Goal: Task Accomplishment & Management: Complete application form

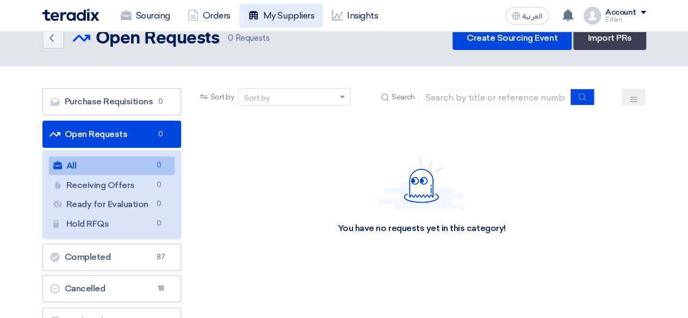
click at [270, 15] on link "My Suppliers" at bounding box center [281, 16] width 84 height 24
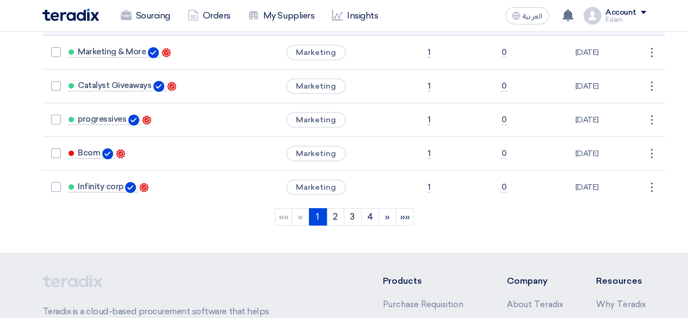
scroll to position [1849, 0]
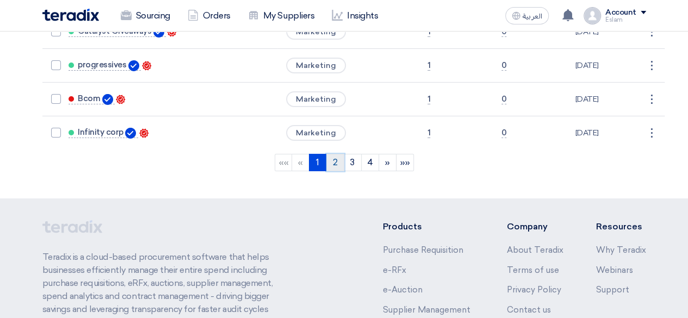
click at [338, 154] on link "2" at bounding box center [335, 162] width 18 height 17
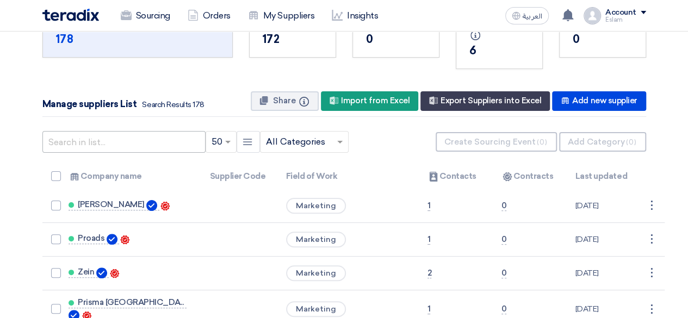
scroll to position [54, 0]
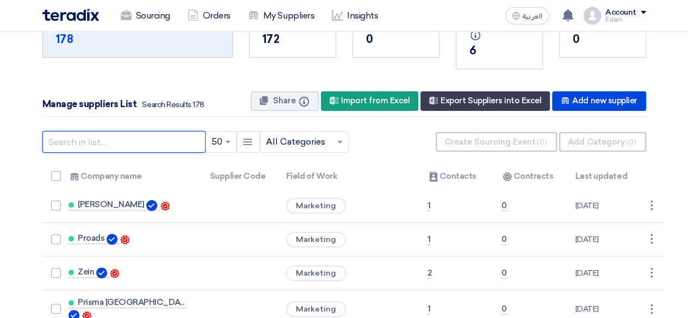
click at [148, 138] on input "text" at bounding box center [123, 142] width 163 height 22
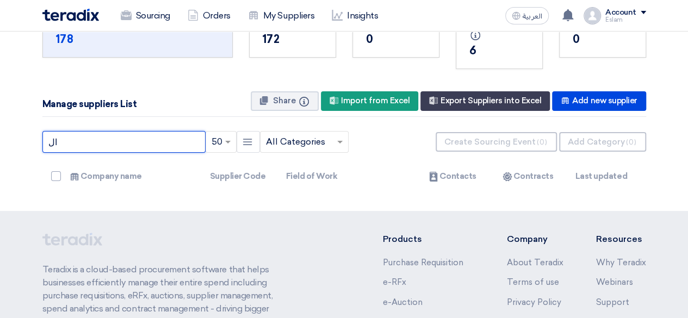
type input "ا"
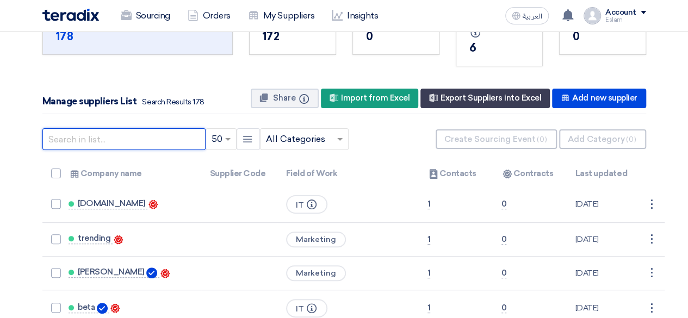
scroll to position [0, 0]
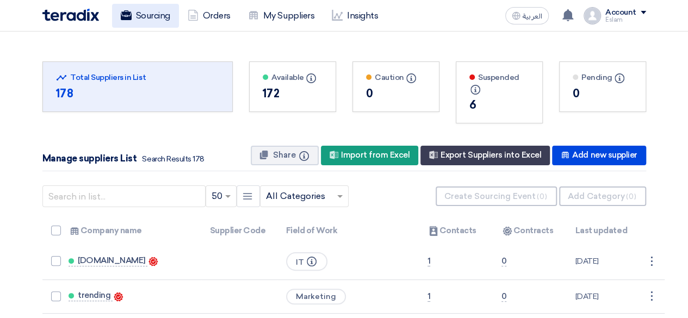
click at [140, 21] on link "Sourcing" at bounding box center [145, 16] width 67 height 24
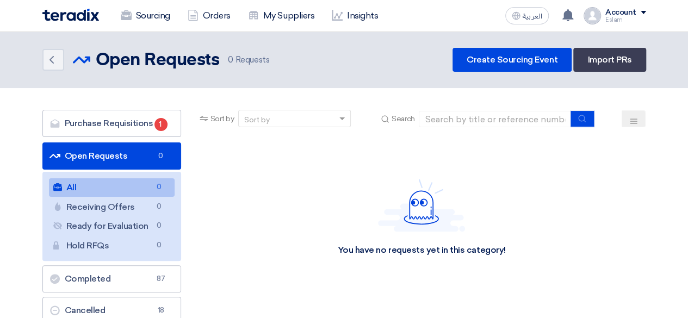
click at [123, 2] on div "Sourcing Orders My Suppliers Insights العربية ع You have a new offer for 'Lenov…" at bounding box center [344, 15] width 620 height 31
click at [130, 8] on link "Sourcing" at bounding box center [145, 16] width 67 height 24
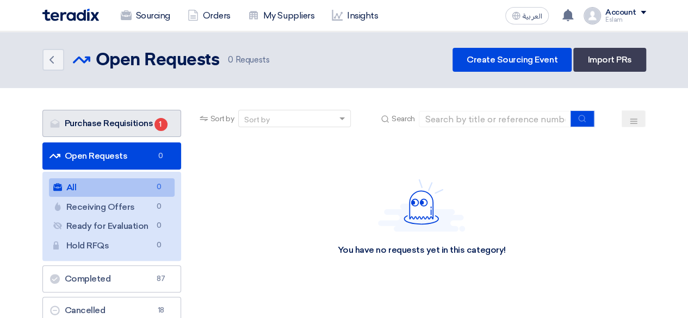
click at [115, 120] on link "Purchase Requisitions Purchase Requisitions 1" at bounding box center [111, 123] width 139 height 27
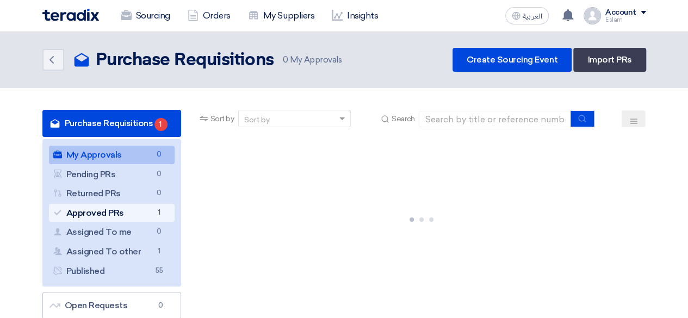
click at [133, 207] on link "Approved PRs Approved PRs 1" at bounding box center [112, 213] width 126 height 18
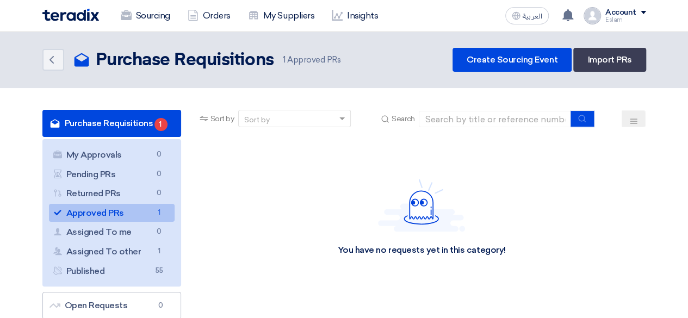
click at [144, 212] on link "Approved PRs Approved PRs 1" at bounding box center [112, 213] width 126 height 18
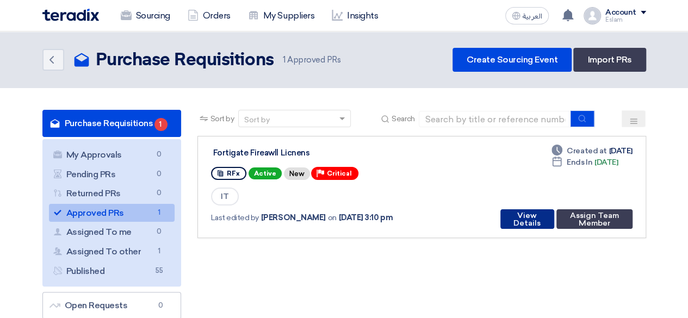
click at [518, 222] on button "View Details" at bounding box center [527, 219] width 54 height 20
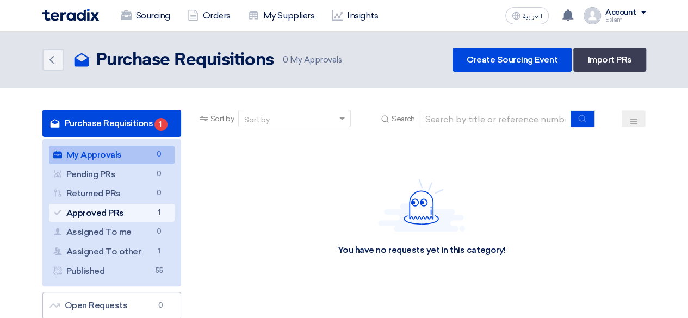
click at [144, 216] on link "Approved PRs Approved PRs 1" at bounding box center [112, 213] width 126 height 18
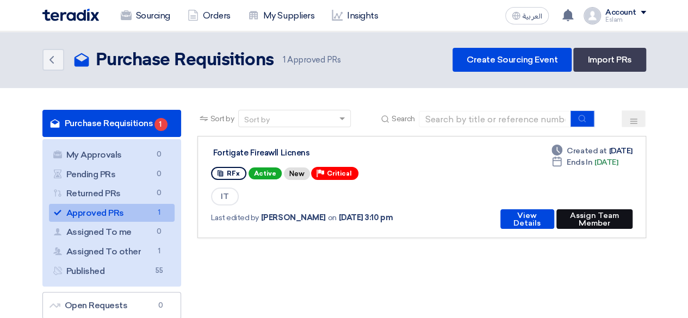
click at [570, 220] on button "Assign Team Member" at bounding box center [594, 219] width 76 height 20
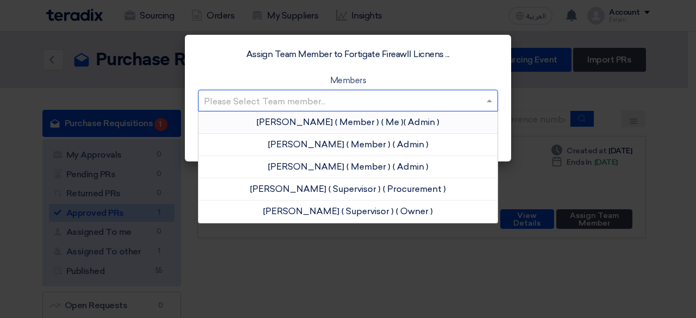
click at [395, 106] on input "text" at bounding box center [342, 101] width 277 height 18
click at [337, 125] on span "( Member )" at bounding box center [357, 122] width 44 height 10
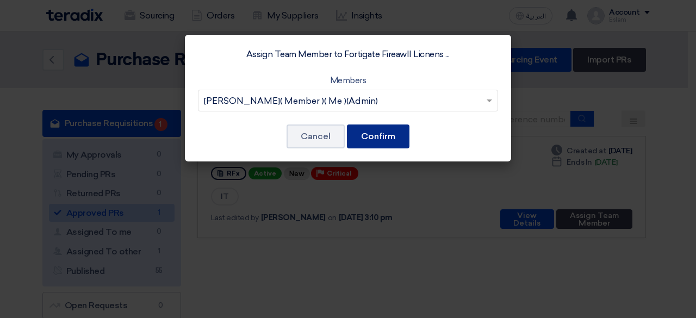
click at [382, 137] on button "Confirm" at bounding box center [378, 137] width 63 height 24
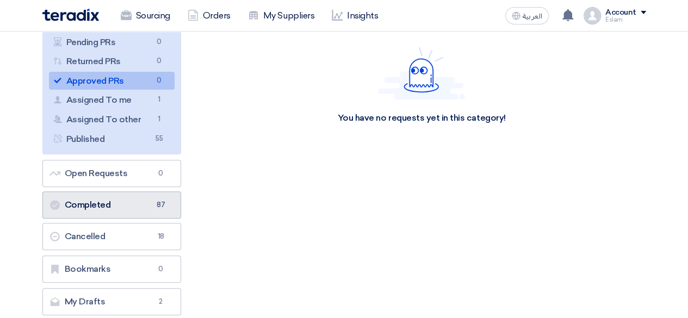
scroll to position [109, 0]
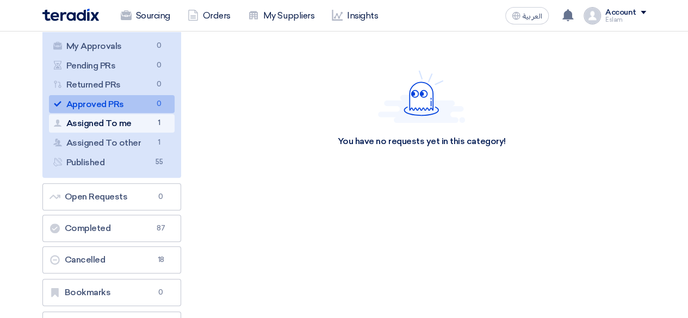
click at [125, 127] on link "Assigned To me Assigned To me 1" at bounding box center [112, 123] width 126 height 18
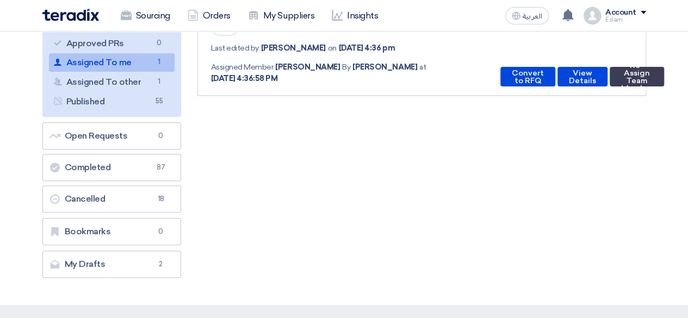
scroll to position [54, 0]
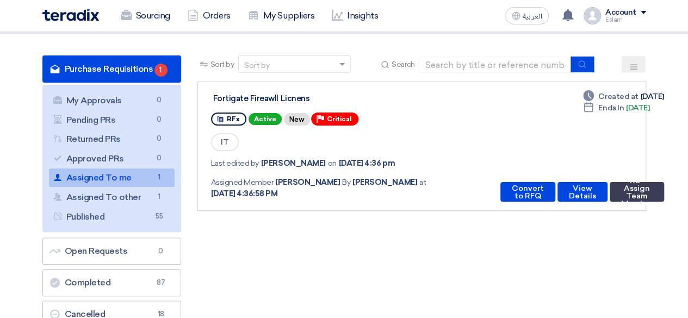
click at [257, 99] on div "Fortigate Fireawll Licnens" at bounding box center [349, 99] width 272 height 10
click at [561, 196] on button "View Details" at bounding box center [582, 192] width 50 height 20
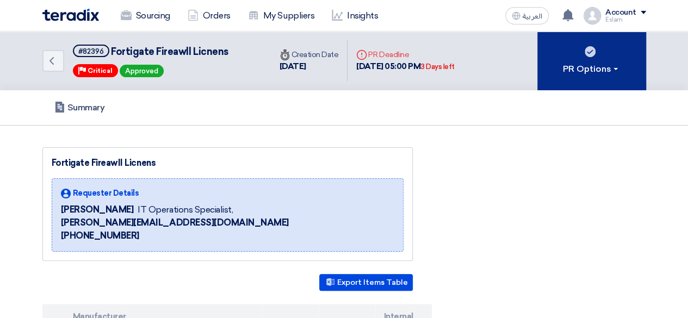
click at [613, 72] on div "PR Options" at bounding box center [591, 69] width 57 height 13
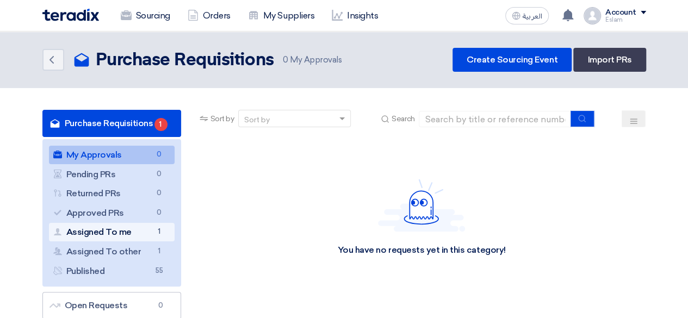
click at [147, 237] on link "Assigned To me Assigned To me 1" at bounding box center [112, 232] width 126 height 18
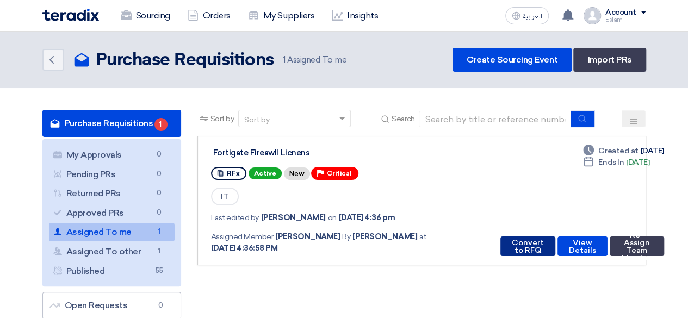
click at [513, 243] on button "Convert to RFQ" at bounding box center [527, 247] width 55 height 20
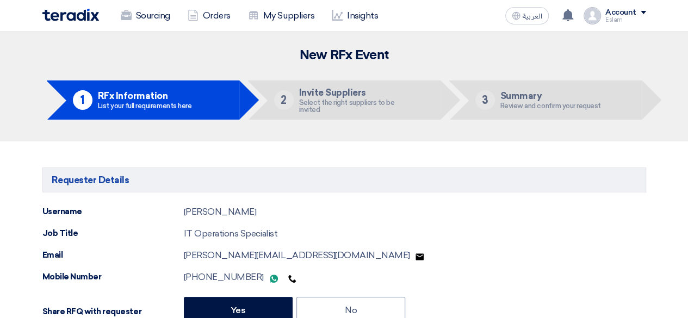
type input "10/2/2025"
type input "05"
type input "00"
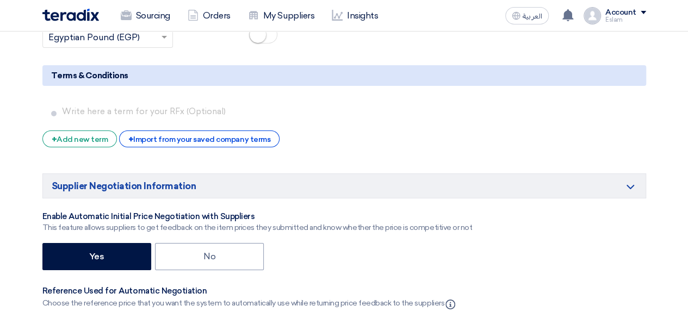
scroll to position [1958, 0]
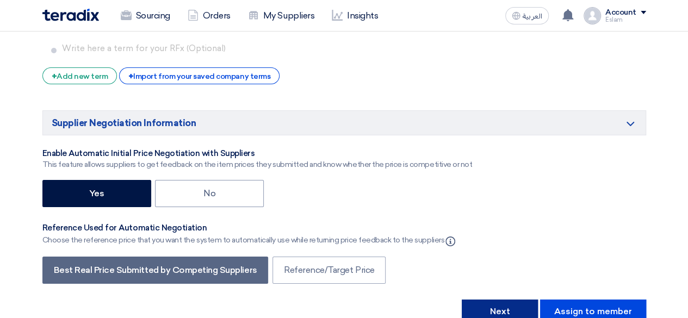
click at [492, 300] on button "Next" at bounding box center [500, 312] width 76 height 24
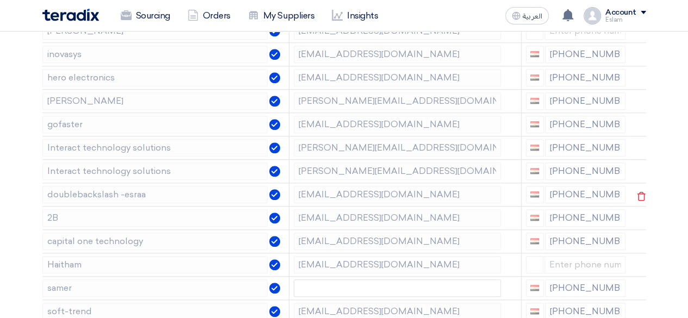
scroll to position [435, 0]
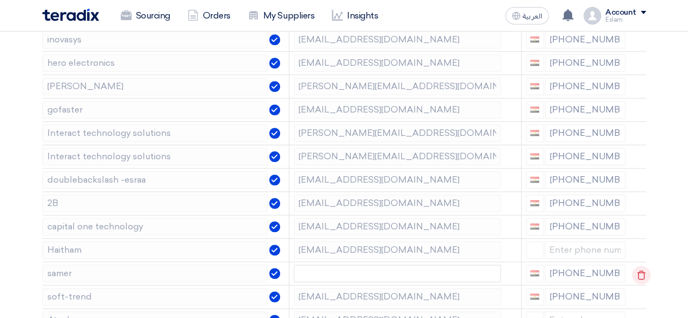
click at [637, 274] on use at bounding box center [641, 274] width 8 height 9
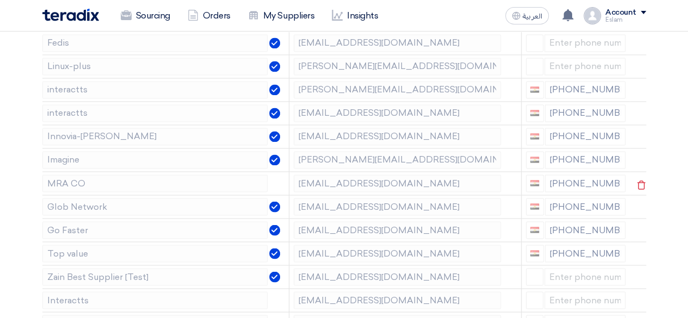
scroll to position [870, 0]
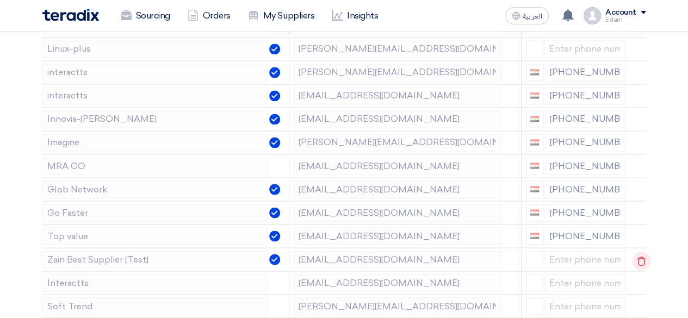
click at [637, 256] on use at bounding box center [641, 260] width 8 height 9
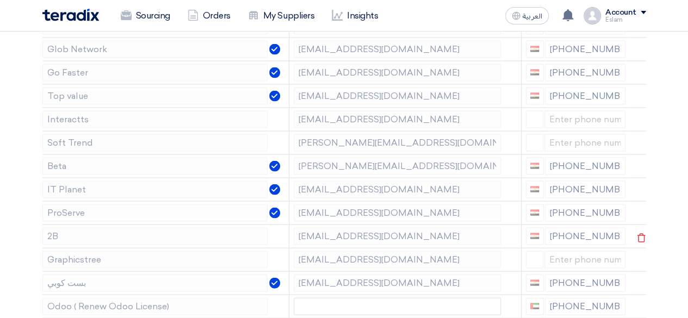
scroll to position [1033, 0]
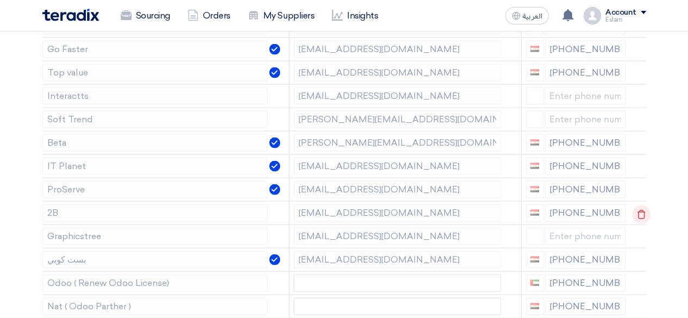
click at [637, 210] on use at bounding box center [641, 214] width 8 height 9
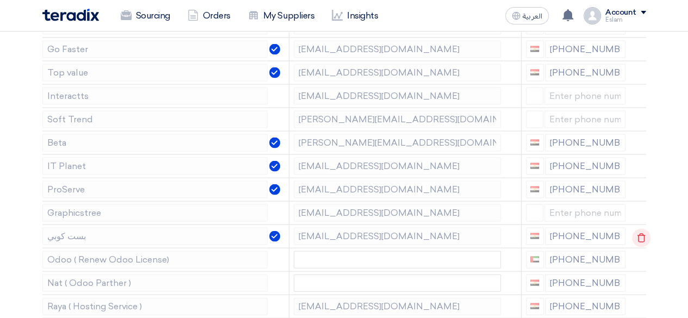
click at [640, 233] on use at bounding box center [641, 237] width 8 height 9
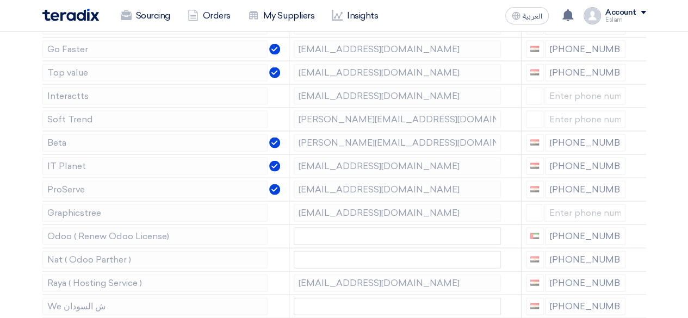
click at [0, 0] on use at bounding box center [0, 0] width 0 height 0
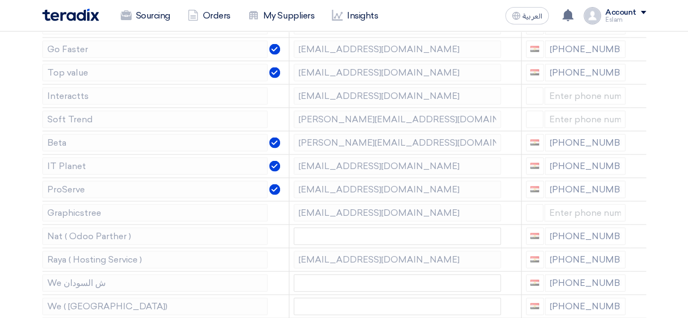
click at [0, 0] on use at bounding box center [0, 0] width 0 height 0
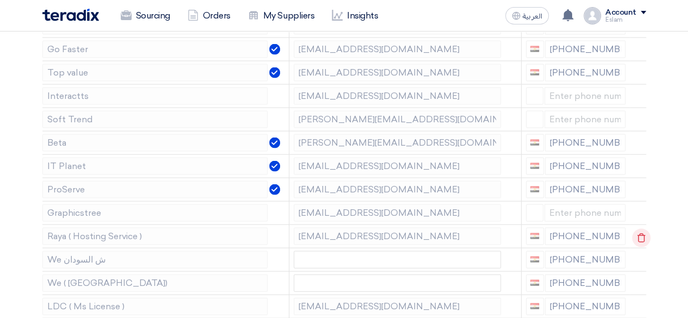
click at [635, 229] on icon at bounding box center [641, 238] width 18 height 18
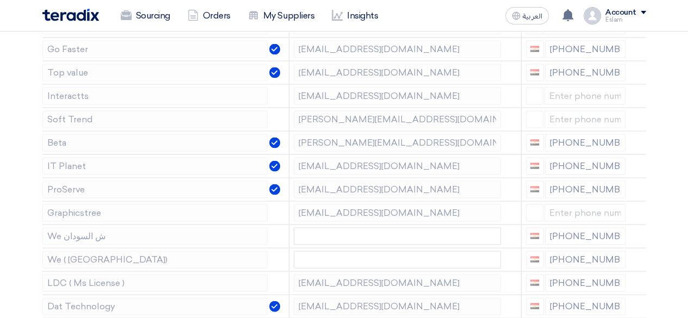
click at [0, 0] on icon at bounding box center [0, 0] width 0 height 0
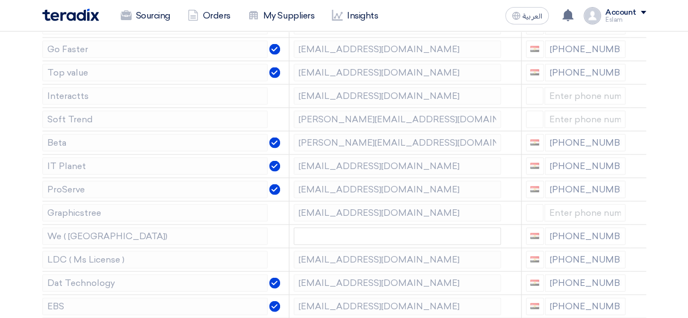
click at [0, 0] on icon at bounding box center [0, 0] width 0 height 0
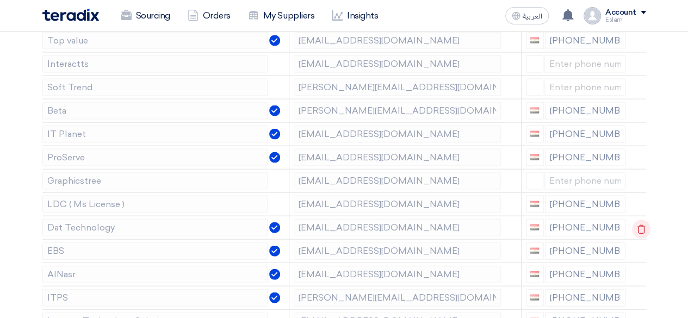
scroll to position [1088, 0]
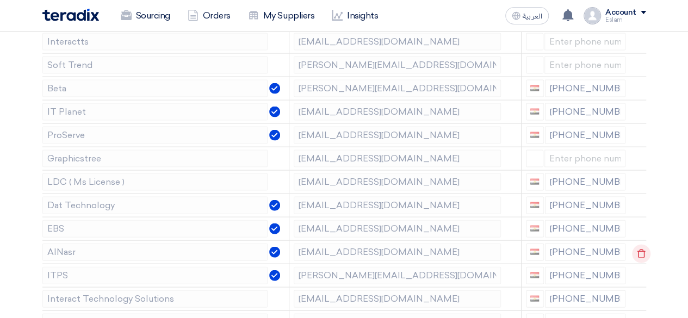
click at [635, 249] on icon at bounding box center [641, 254] width 18 height 18
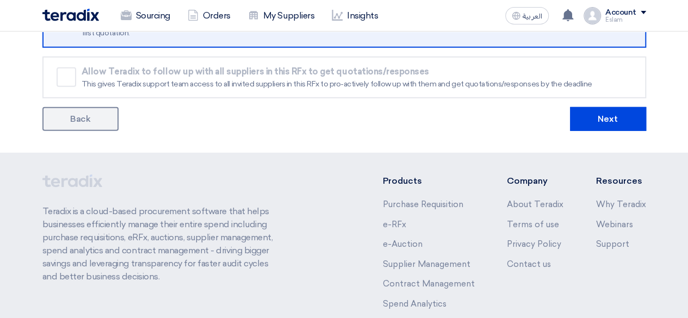
scroll to position [1488, 0]
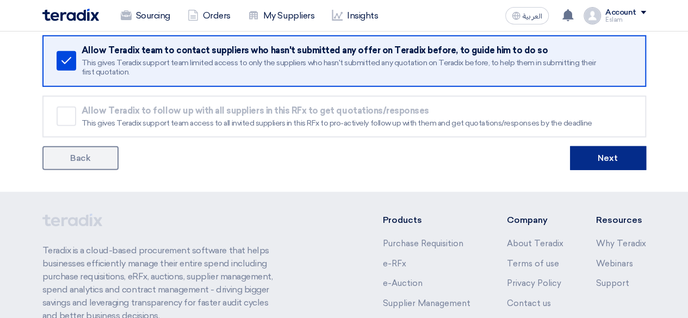
click at [615, 152] on button "Next" at bounding box center [608, 158] width 76 height 24
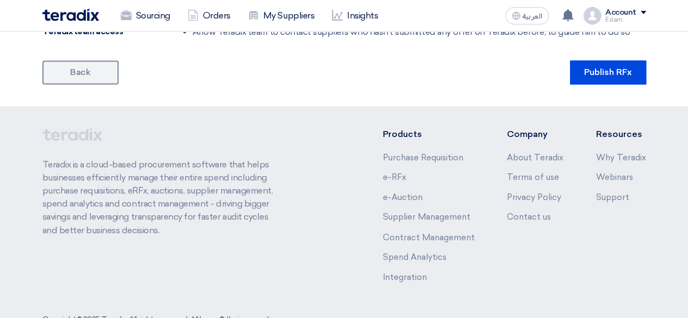
scroll to position [816, 0]
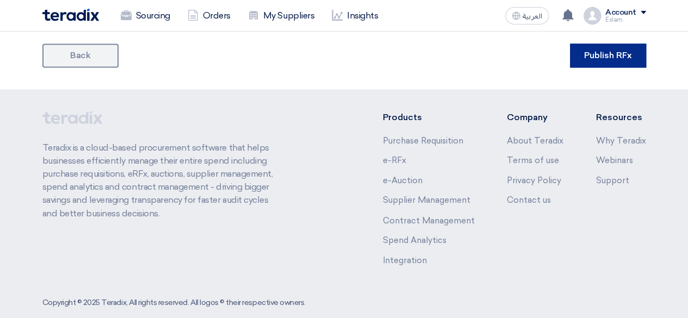
click at [622, 52] on button "Publish RFx" at bounding box center [608, 56] width 76 height 24
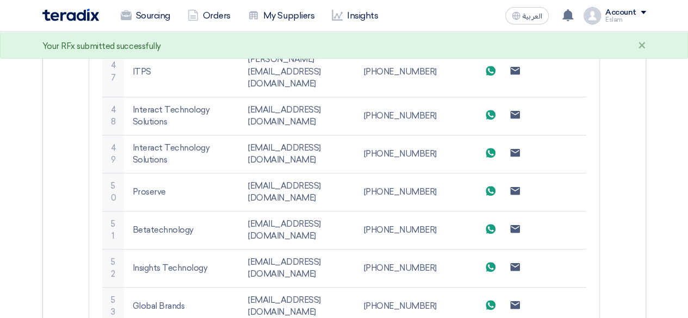
scroll to position [2157, 0]
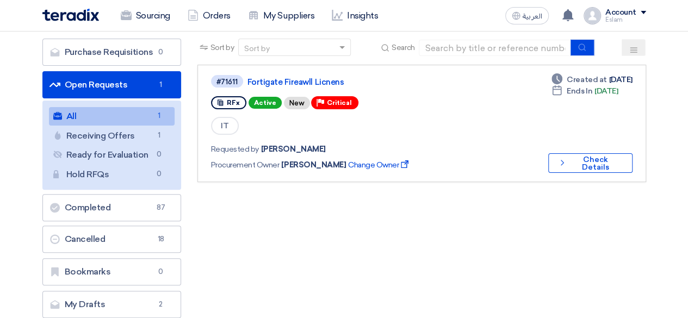
scroll to position [54, 0]
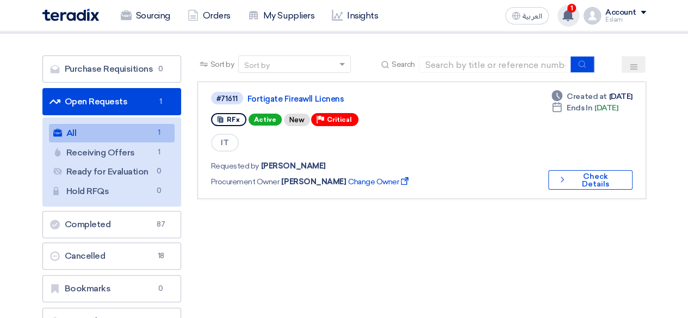
click at [567, 14] on use at bounding box center [567, 15] width 11 height 12
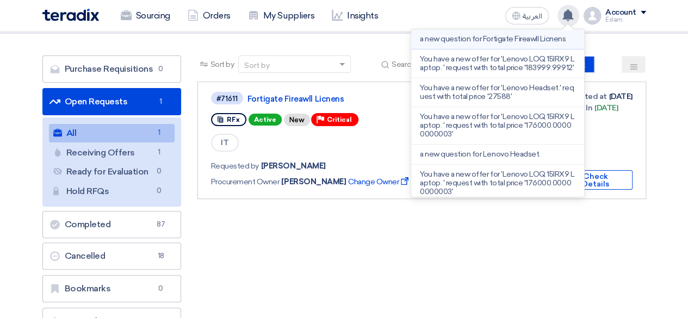
click at [515, 44] on p "a new question for Fortigate Fireawll Licnens" at bounding box center [493, 39] width 146 height 9
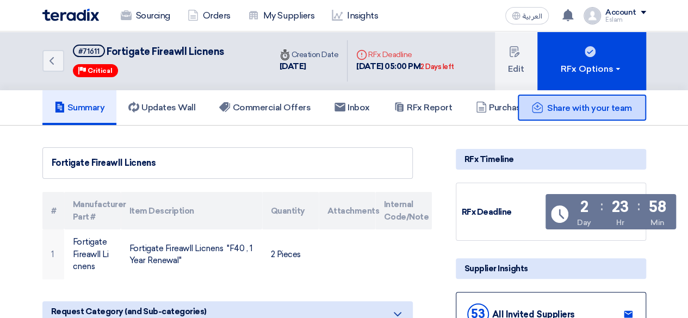
click at [551, 106] on span "Share with your team" at bounding box center [589, 108] width 84 height 10
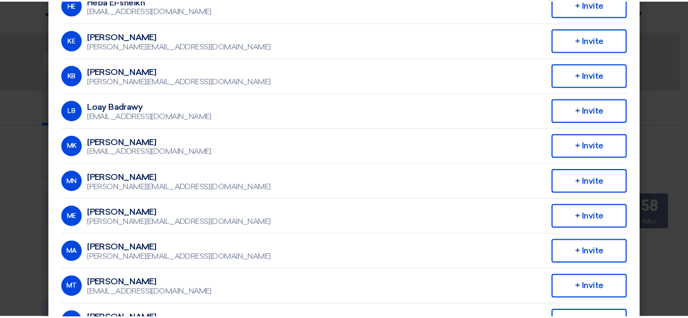
scroll to position [272, 0]
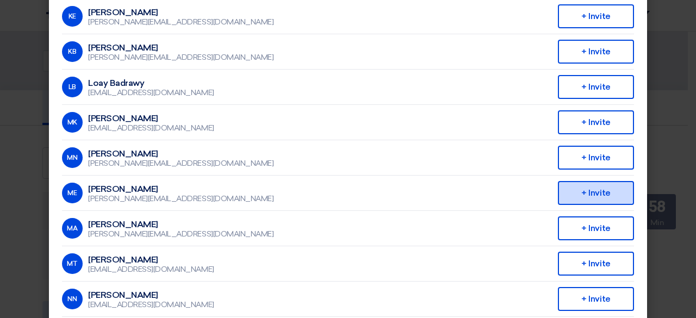
click at [569, 192] on div "+ Invite" at bounding box center [596, 193] width 76 height 24
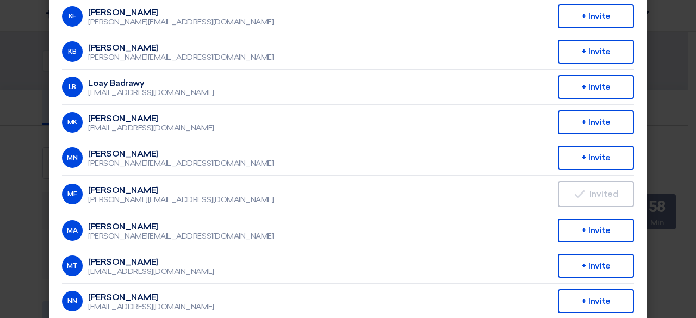
click at [662, 126] on modal-container "Invite From Your Company × Company Team ALJ Finance AM Ahmed Mahmoud ahmed.sobh…" at bounding box center [348, 159] width 696 height 318
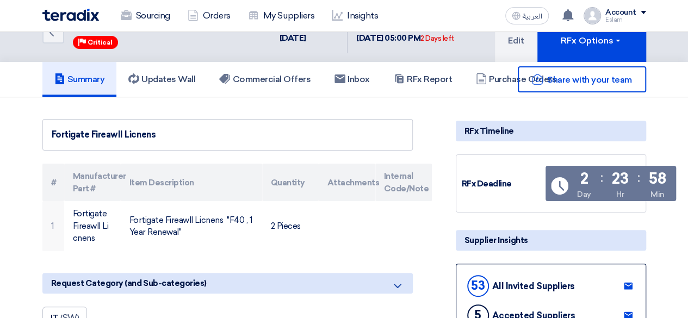
scroll to position [0, 0]
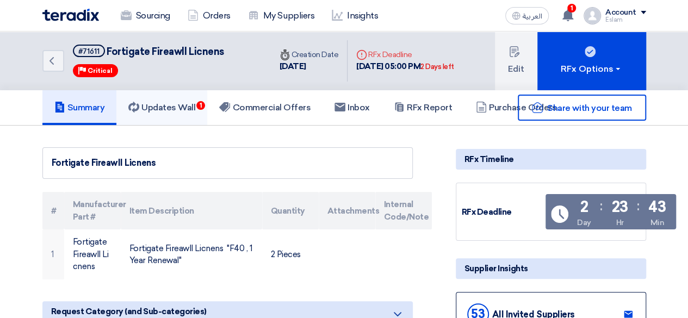
click at [175, 111] on h5 "Updates Wall 1" at bounding box center [161, 107] width 67 height 11
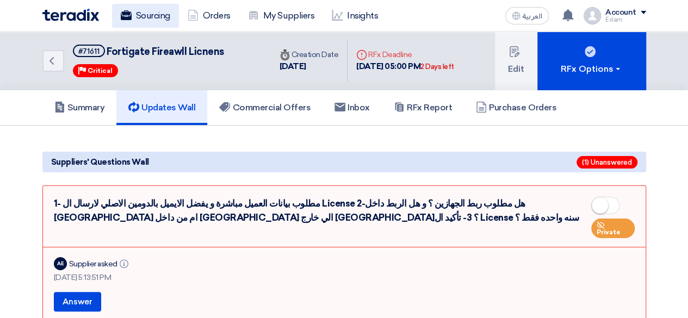
click at [159, 11] on link "Sourcing" at bounding box center [145, 16] width 67 height 24
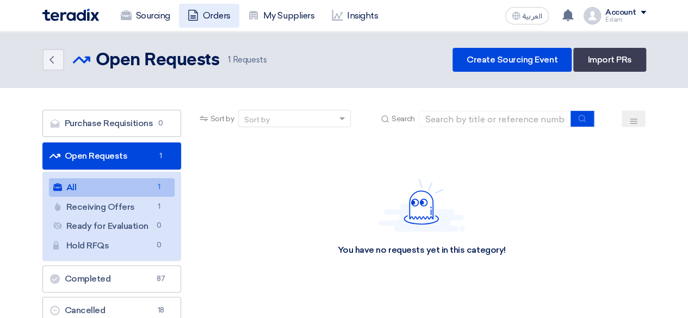
click at [191, 15] on icon at bounding box center [193, 15] width 11 height 11
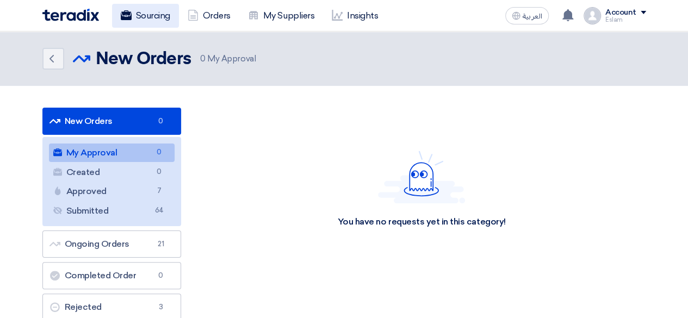
click at [164, 13] on link "Sourcing" at bounding box center [145, 16] width 67 height 24
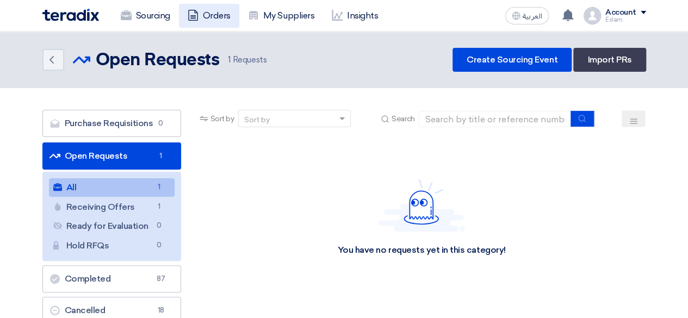
click at [231, 8] on link "Orders" at bounding box center [209, 16] width 60 height 24
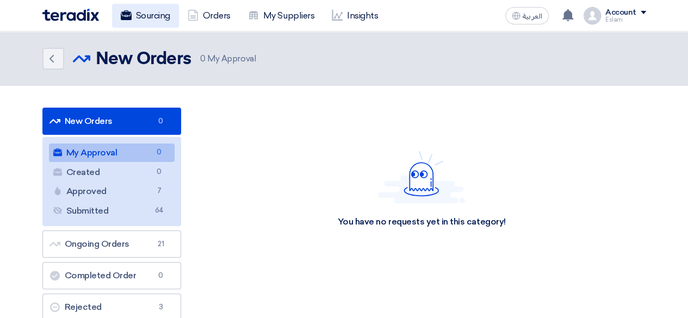
click at [169, 18] on link "Sourcing" at bounding box center [145, 16] width 67 height 24
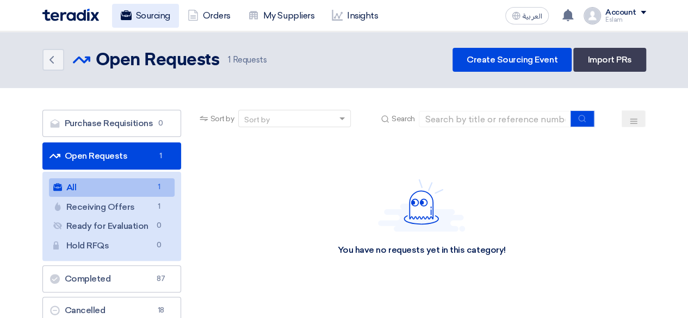
click at [146, 20] on link "Sourcing" at bounding box center [145, 16] width 67 height 24
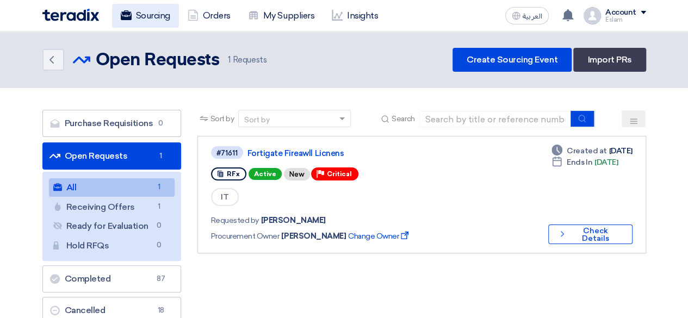
click at [150, 19] on link "Sourcing" at bounding box center [145, 16] width 67 height 24
click at [133, 20] on link "Sourcing" at bounding box center [145, 16] width 67 height 24
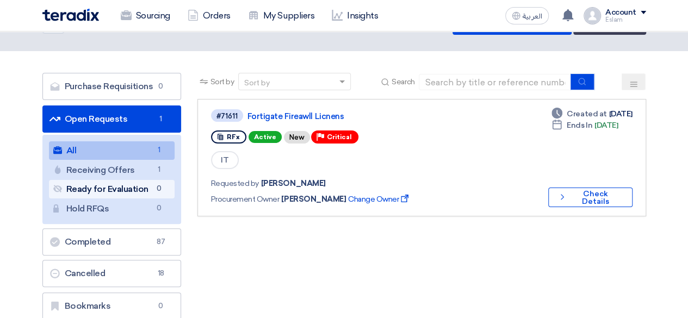
scroll to position [54, 0]
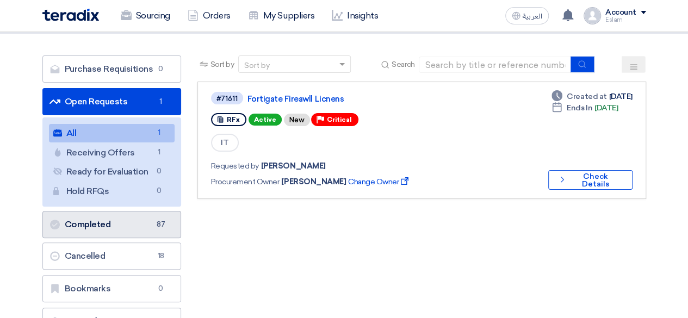
click at [142, 228] on link "Completed Completed 87" at bounding box center [111, 224] width 139 height 27
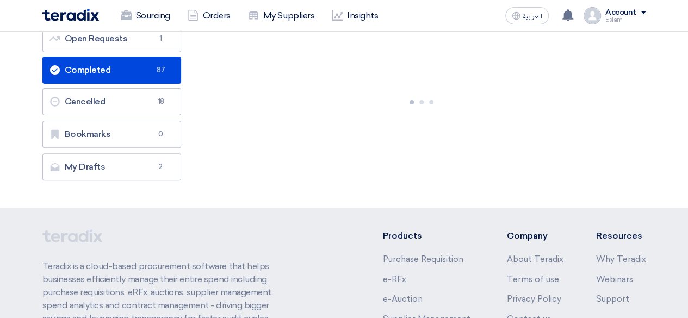
scroll to position [54, 0]
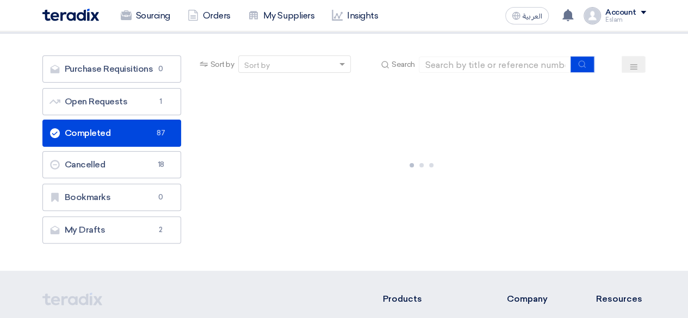
click at [163, 128] on span "87" at bounding box center [160, 133] width 13 height 11
click at [283, 60] on div "Sort by" at bounding box center [288, 65] width 98 height 14
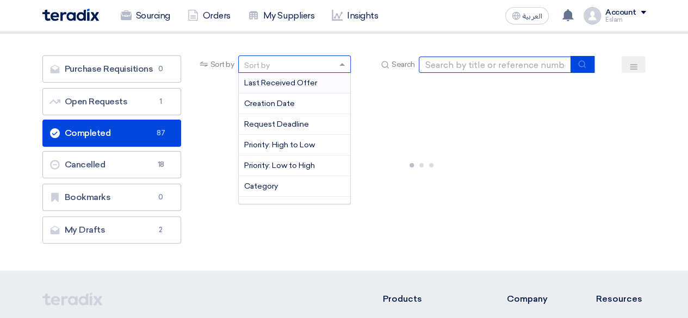
click at [476, 66] on input at bounding box center [495, 65] width 152 height 16
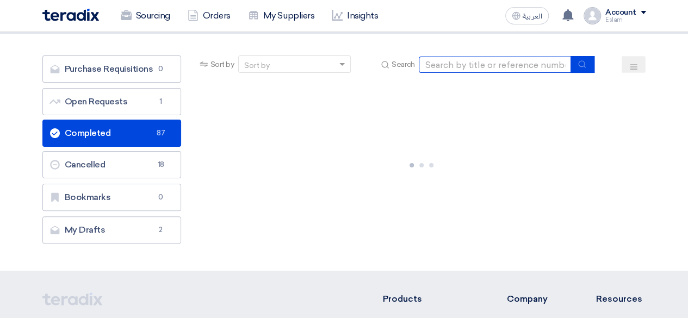
paste input "Cyber ​​Security"
type input "Cyber ​​Security"
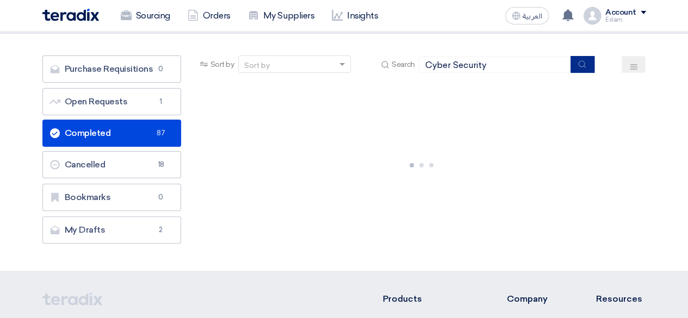
click at [580, 62] on use "submit" at bounding box center [582, 63] width 7 height 7
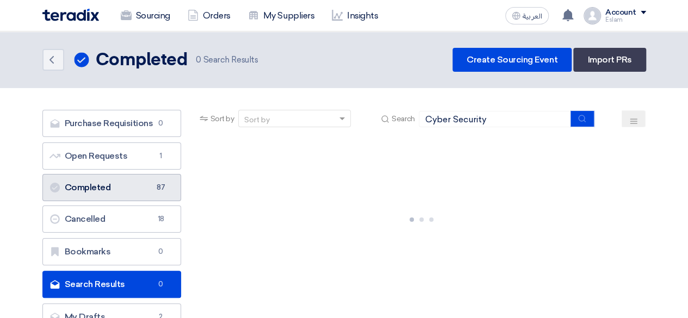
click at [135, 188] on link "Completed Completed 87" at bounding box center [111, 187] width 139 height 27
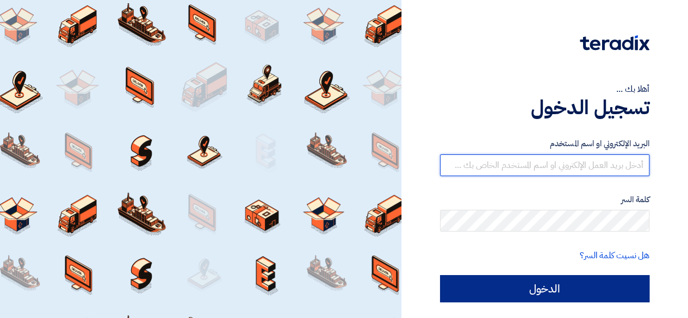
type input "[EMAIL_ADDRESS][DOMAIN_NAME]"
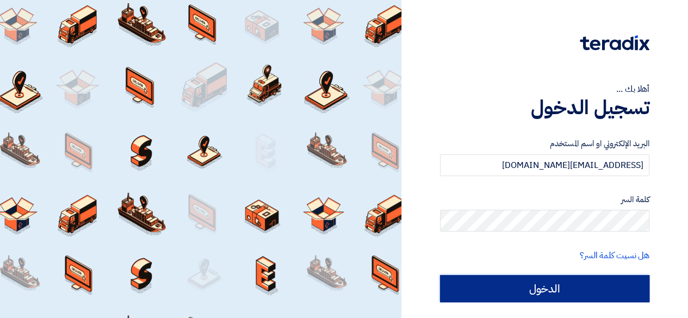
click at [519, 292] on input "الدخول" at bounding box center [544, 288] width 209 height 27
type input "Sign in"
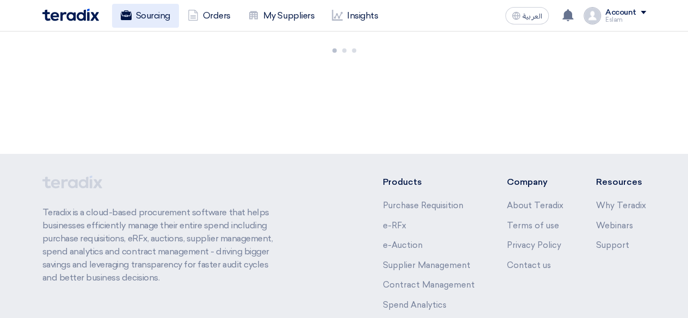
click at [154, 20] on link "Sourcing" at bounding box center [145, 16] width 67 height 24
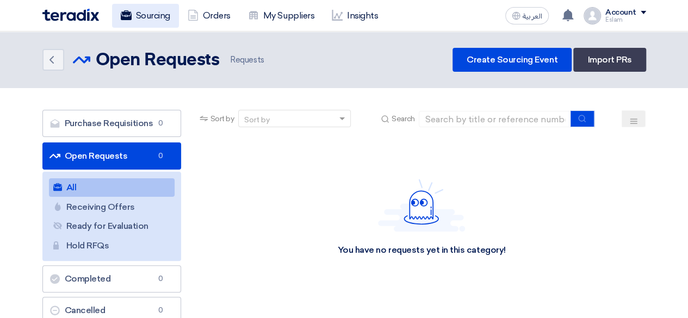
click at [149, 16] on link "Sourcing" at bounding box center [145, 16] width 67 height 24
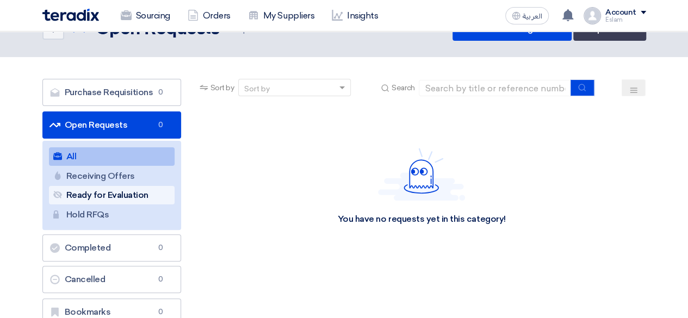
scroll to position [54, 0]
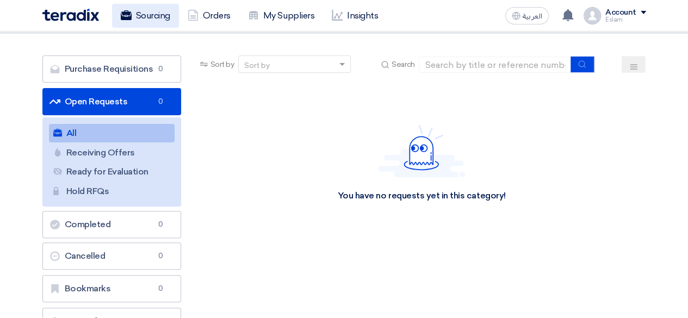
click at [135, 12] on link "Sourcing" at bounding box center [145, 16] width 67 height 24
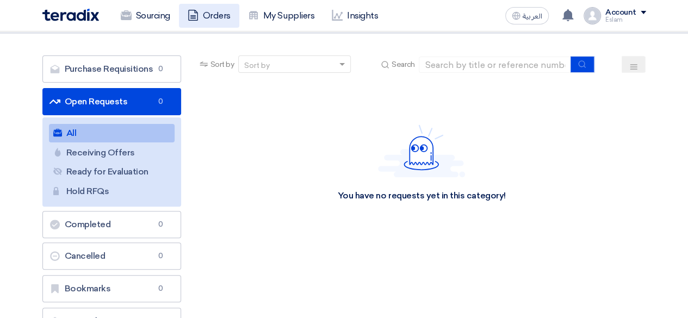
click at [204, 8] on link "Orders" at bounding box center [209, 16] width 60 height 24
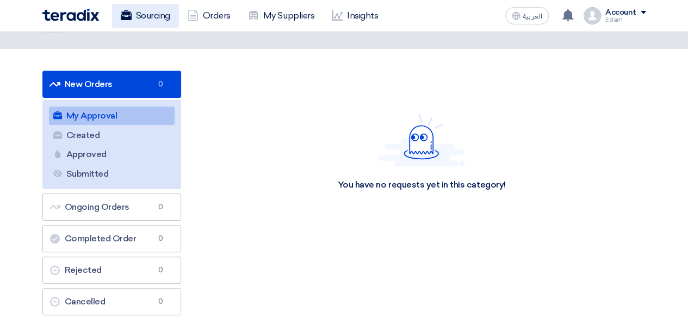
scroll to position [54, 0]
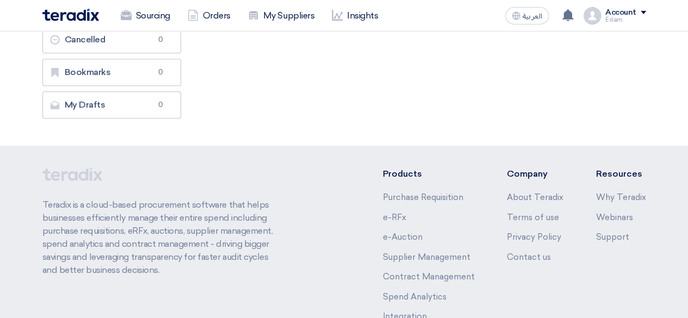
scroll to position [272, 0]
